Goal: Check status: Check status

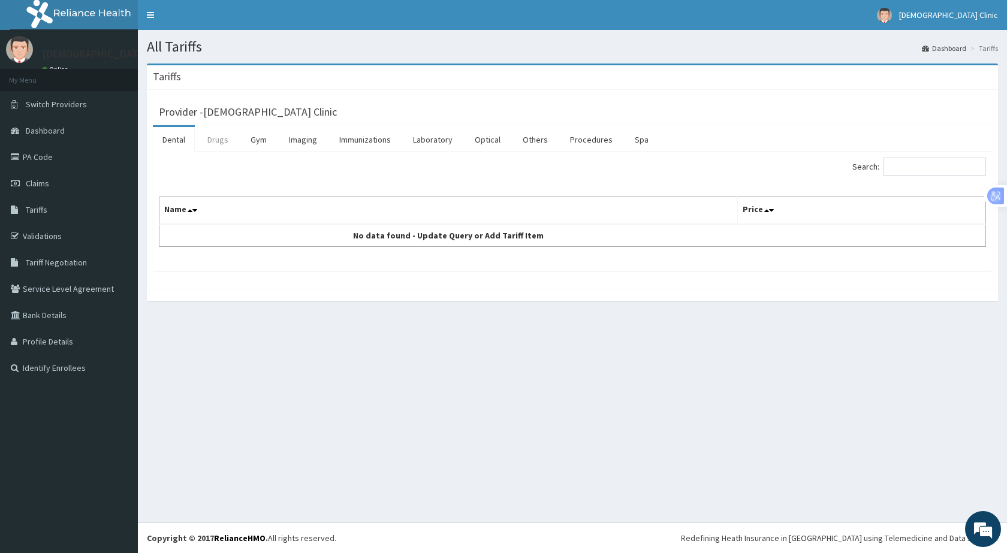
click at [220, 139] on link "Drugs" at bounding box center [218, 139] width 40 height 25
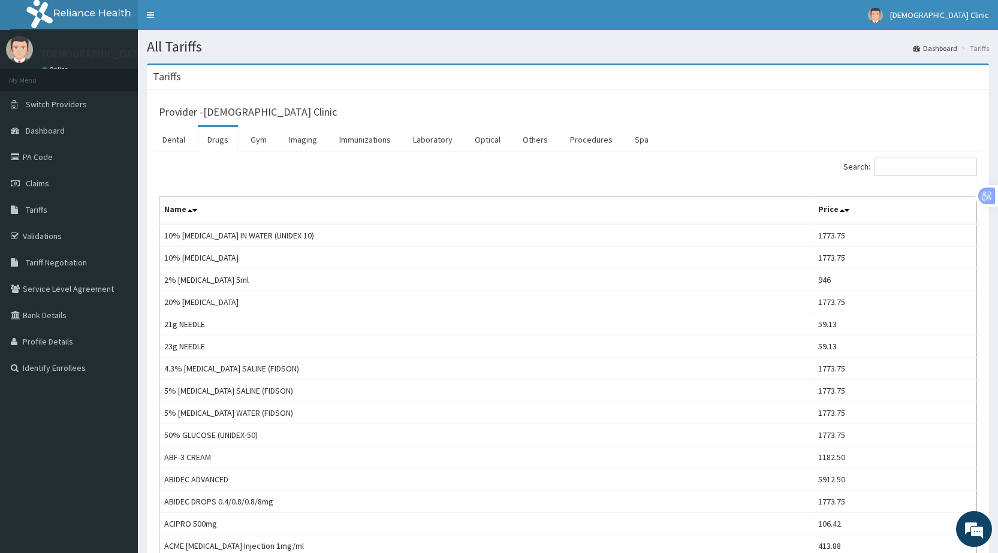
click at [222, 135] on link "Drugs" at bounding box center [218, 139] width 40 height 25
click at [914, 167] on input "Search:" at bounding box center [925, 167] width 103 height 18
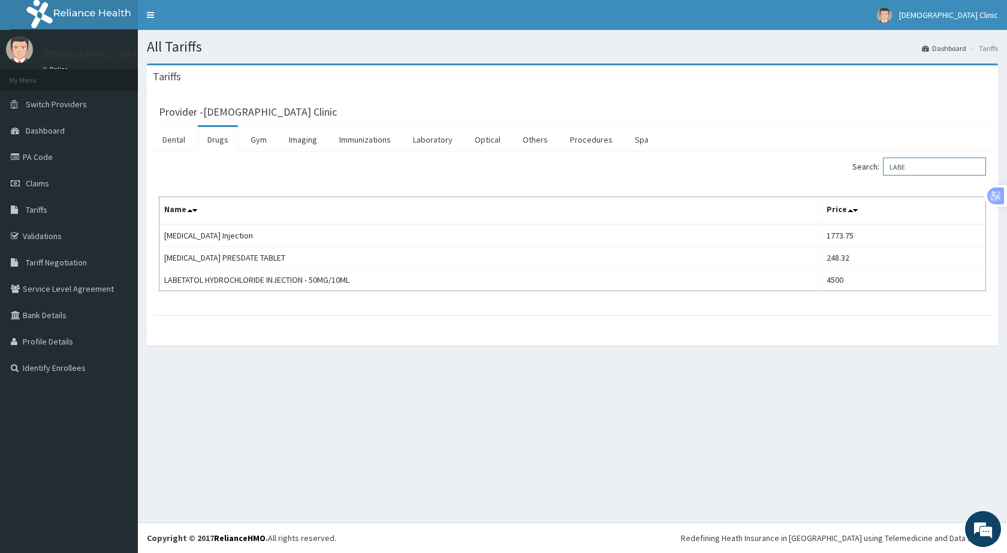
type input "LABE"
click at [38, 234] on link "Validations" at bounding box center [69, 236] width 138 height 26
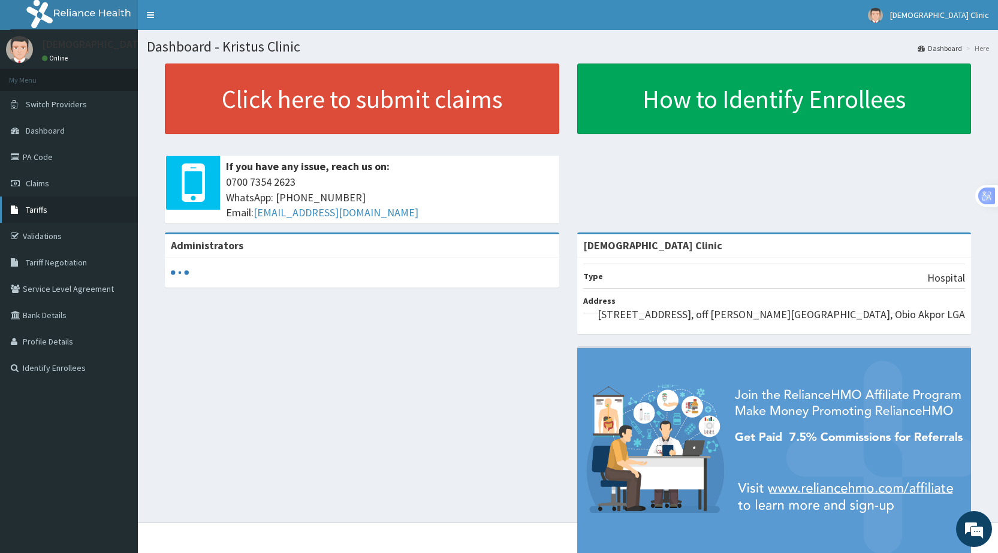
click at [41, 206] on span "Tariffs" at bounding box center [37, 209] width 22 height 11
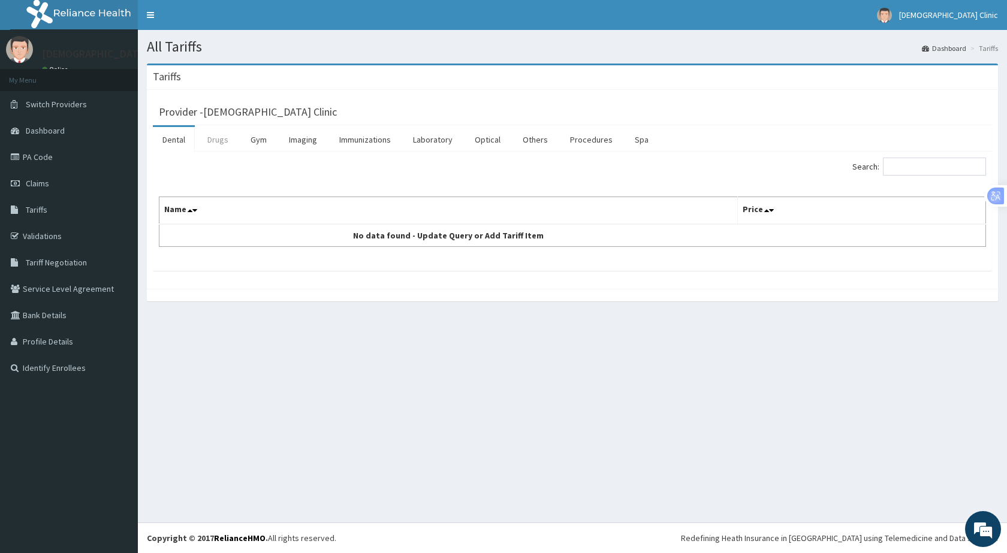
click at [221, 140] on link "Drugs" at bounding box center [218, 139] width 40 height 25
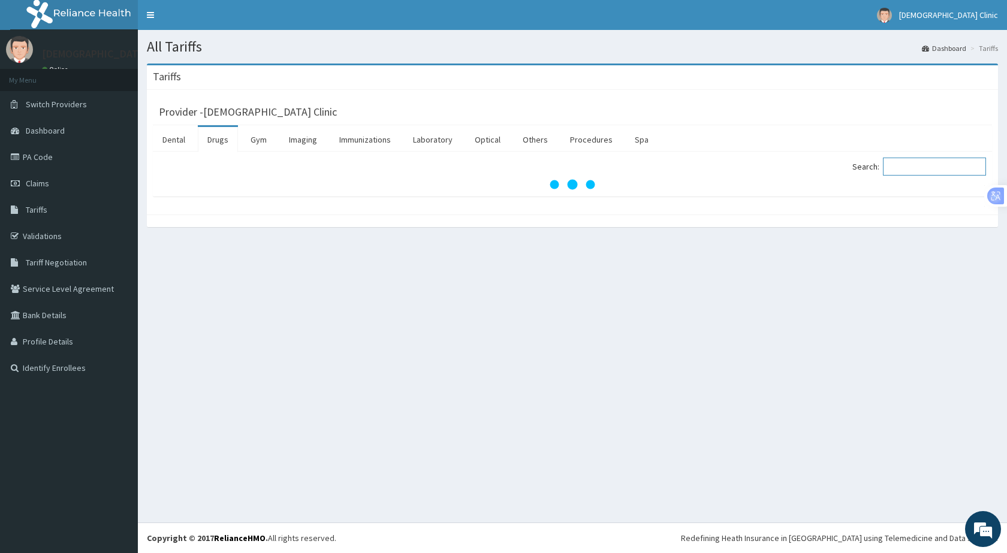
click at [917, 168] on input "Search:" at bounding box center [934, 167] width 103 height 18
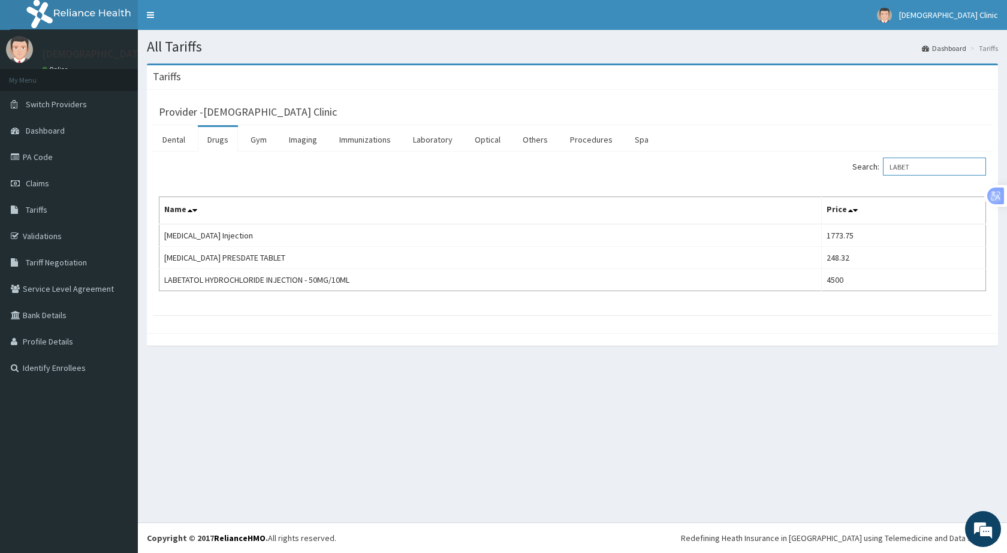
type input "LABET"
click at [37, 104] on span "Switch Providers" at bounding box center [56, 104] width 61 height 11
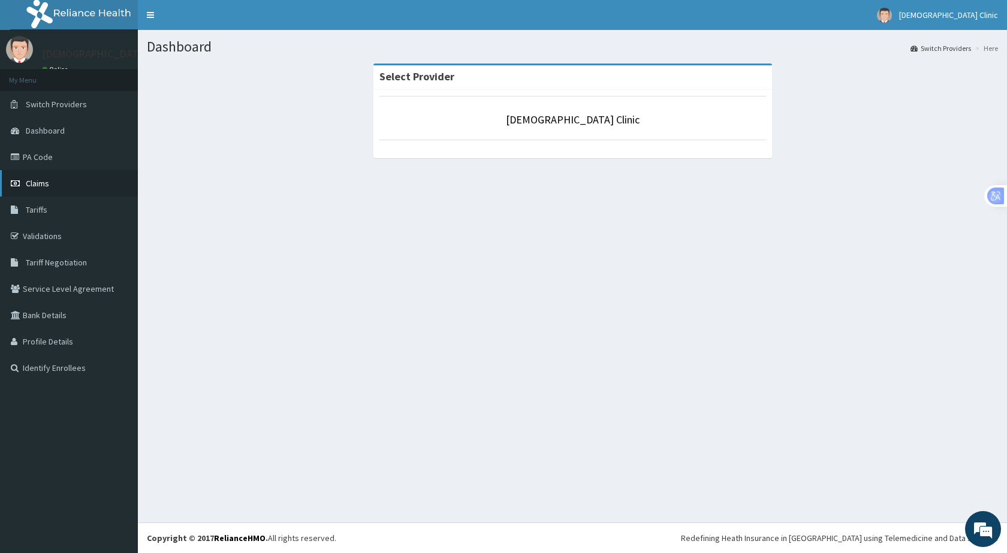
click at [37, 181] on span "Claims" at bounding box center [37, 183] width 23 height 11
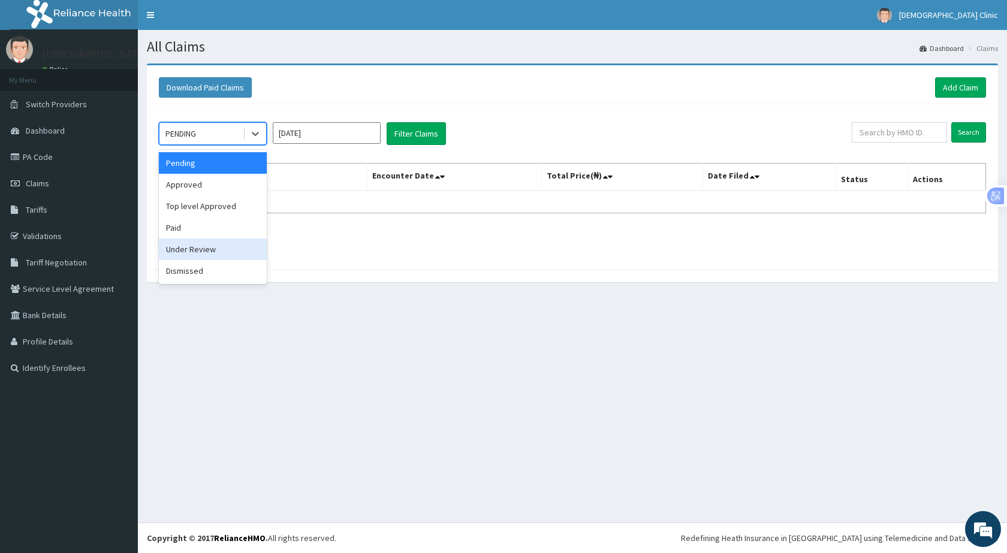
click at [185, 249] on div "Under Review" at bounding box center [213, 250] width 108 height 22
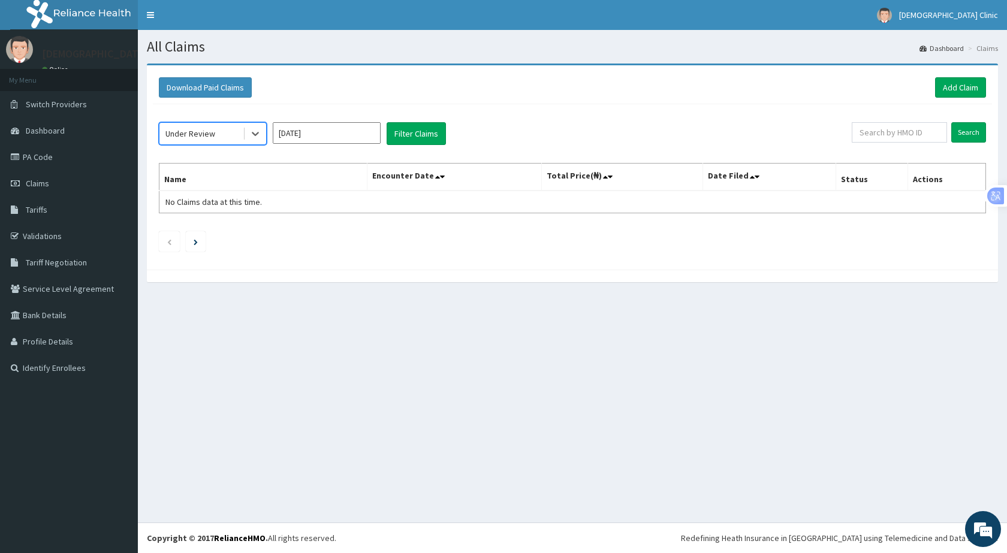
click at [324, 136] on input "[DATE]" at bounding box center [327, 133] width 108 height 22
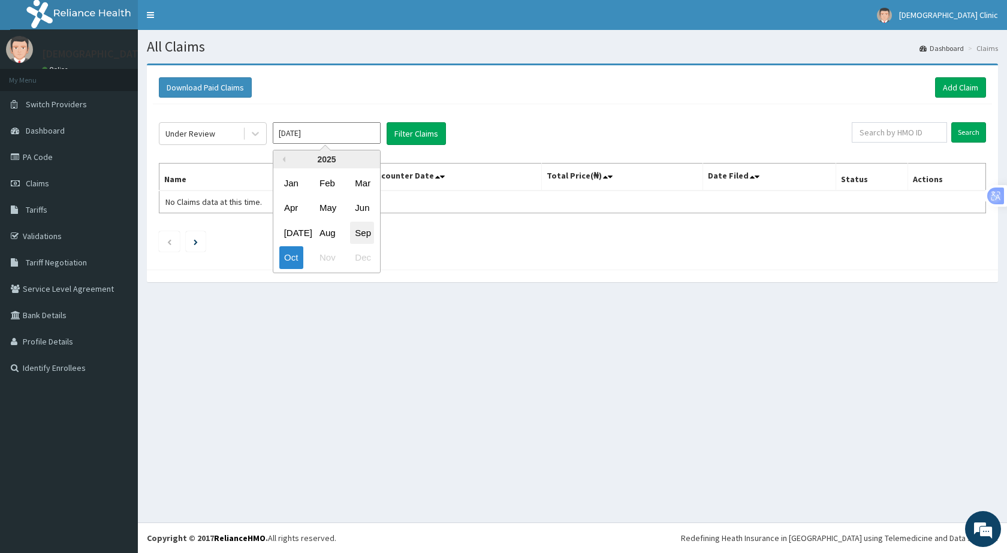
click at [367, 234] on div "Sep" at bounding box center [362, 233] width 24 height 22
type input "Sep 2025"
click at [403, 127] on button "Filter Claims" at bounding box center [416, 133] width 59 height 23
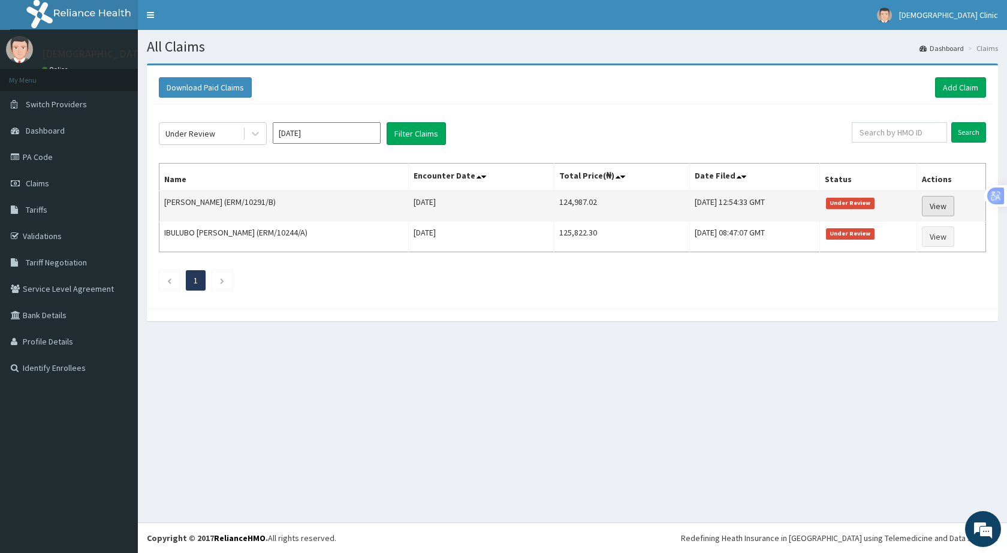
click at [934, 202] on link "View" at bounding box center [938, 206] width 32 height 20
